Goal: Task Accomplishment & Management: Use online tool/utility

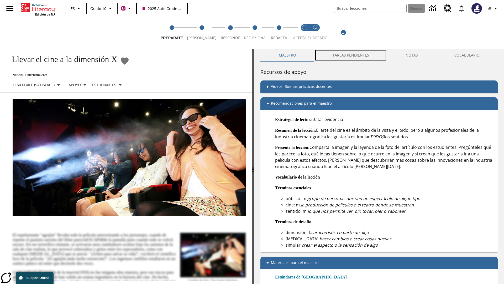
click at [351, 55] on button "TAREAS PENDIENTES" at bounding box center [350, 55] width 73 height 13
